Goal: Information Seeking & Learning: Find specific page/section

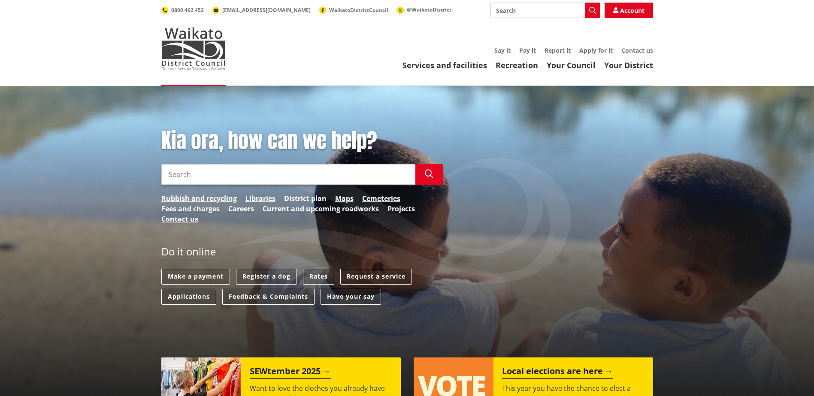
click at [311, 199] on link "District plan" at bounding box center [305, 199] width 42 height 10
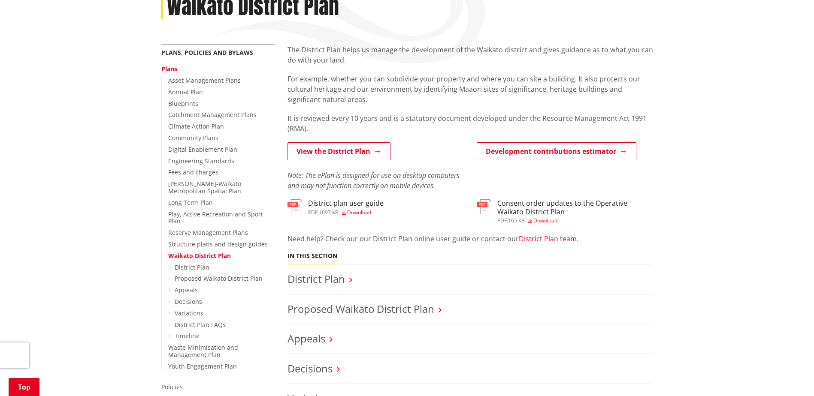
scroll to position [172, 0]
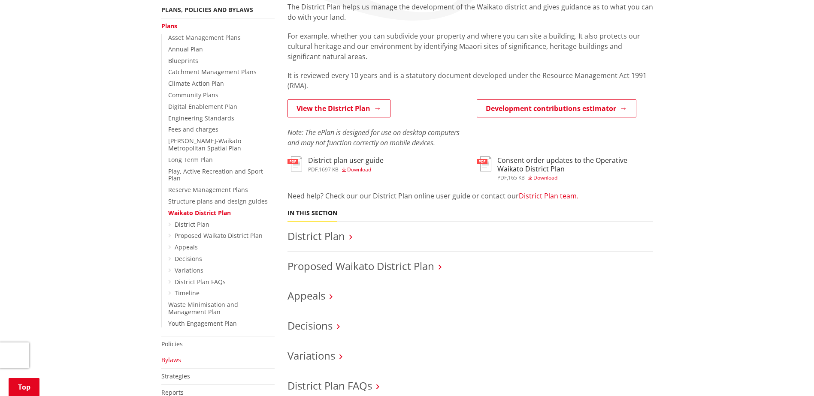
click at [175, 356] on link "Bylaws" at bounding box center [171, 360] width 20 height 8
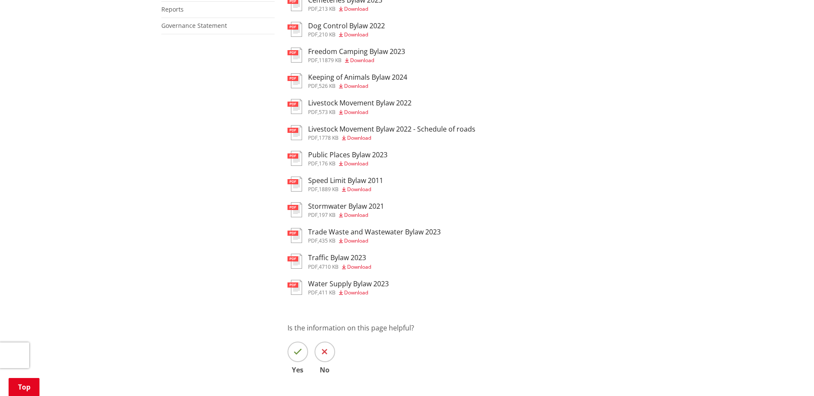
scroll to position [257, 0]
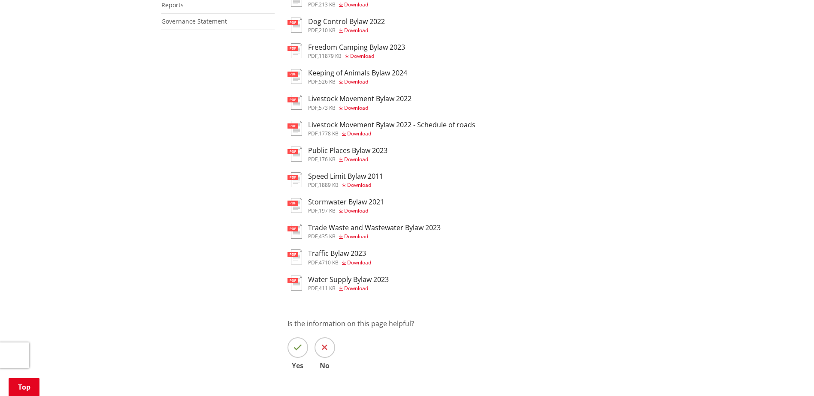
click at [327, 278] on h3 "Water Supply Bylaw 2023" at bounding box center [348, 280] width 81 height 8
